Goal: Register for event/course

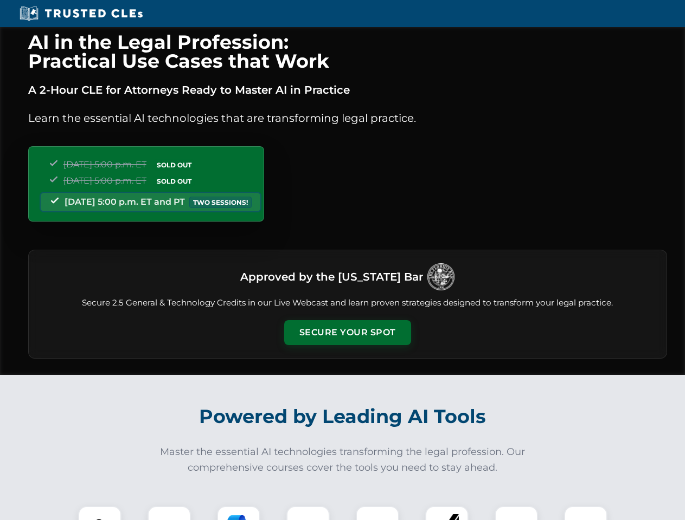
click at [347, 333] on button "Secure Your Spot" at bounding box center [347, 332] width 127 height 25
click at [100, 513] on img at bounding box center [99, 527] width 31 height 31
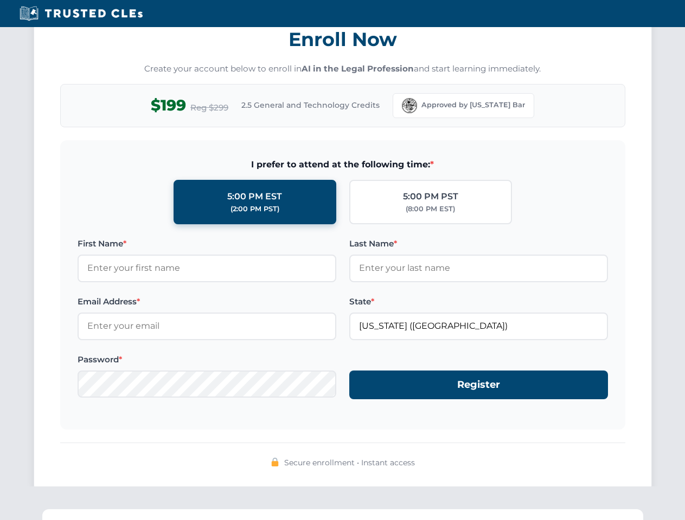
scroll to position [1064, 0]
